Goal: Check status: Check status

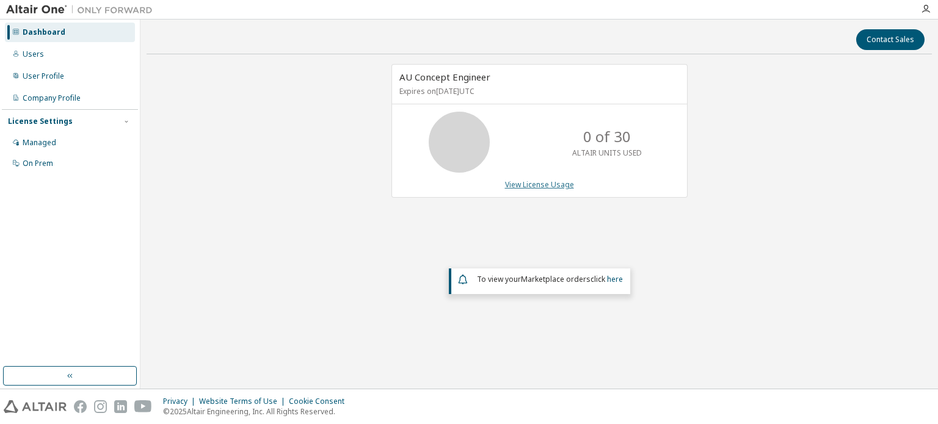
click at [544, 185] on link "View License Usage" at bounding box center [539, 184] width 69 height 10
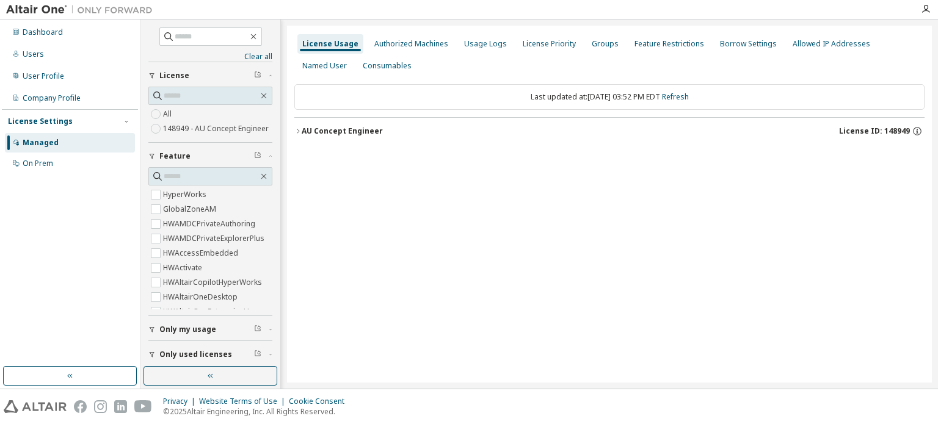
click at [627, 136] on div "AU Concept Engineer License ID: 148949" at bounding box center [613, 131] width 623 height 11
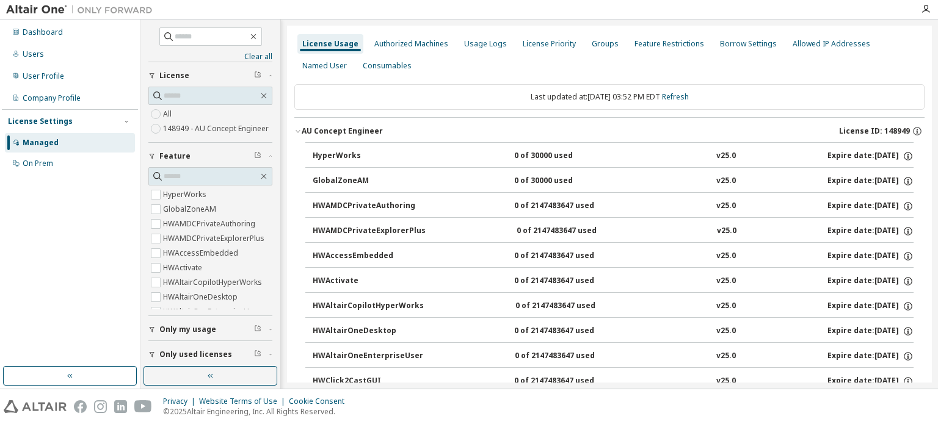
click at [364, 133] on div "AU Concept Engineer" at bounding box center [342, 131] width 81 height 10
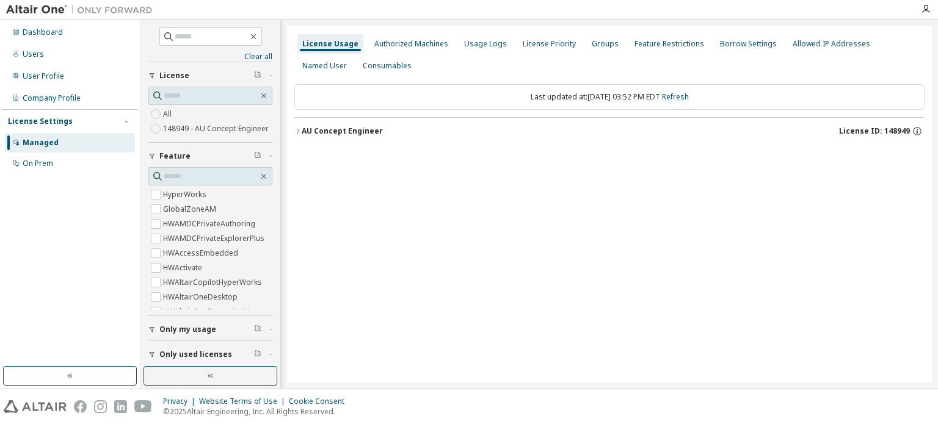
click at [876, 134] on span "License ID: 148949" at bounding box center [874, 131] width 71 height 10
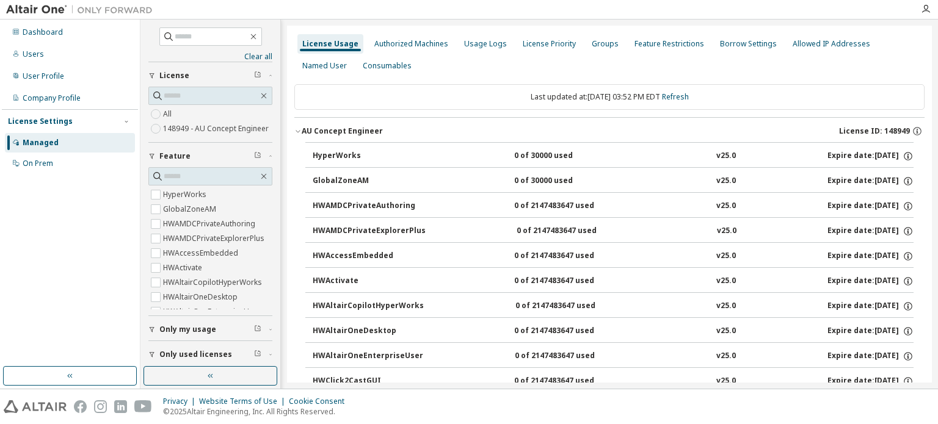
click at [876, 134] on span "License ID: 148949" at bounding box center [874, 131] width 71 height 10
